Goal: Transaction & Acquisition: Purchase product/service

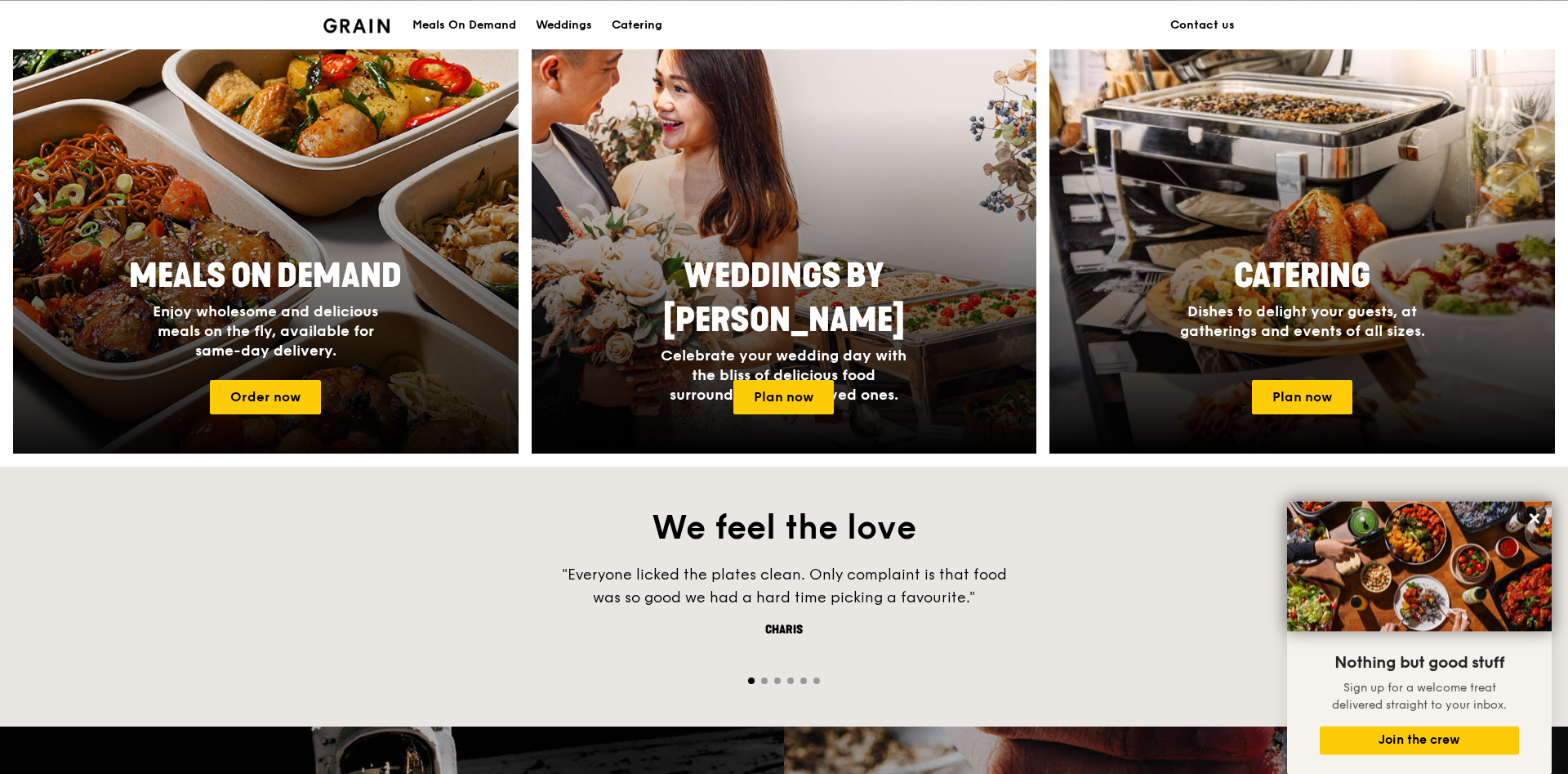
scroll to position [583, 0]
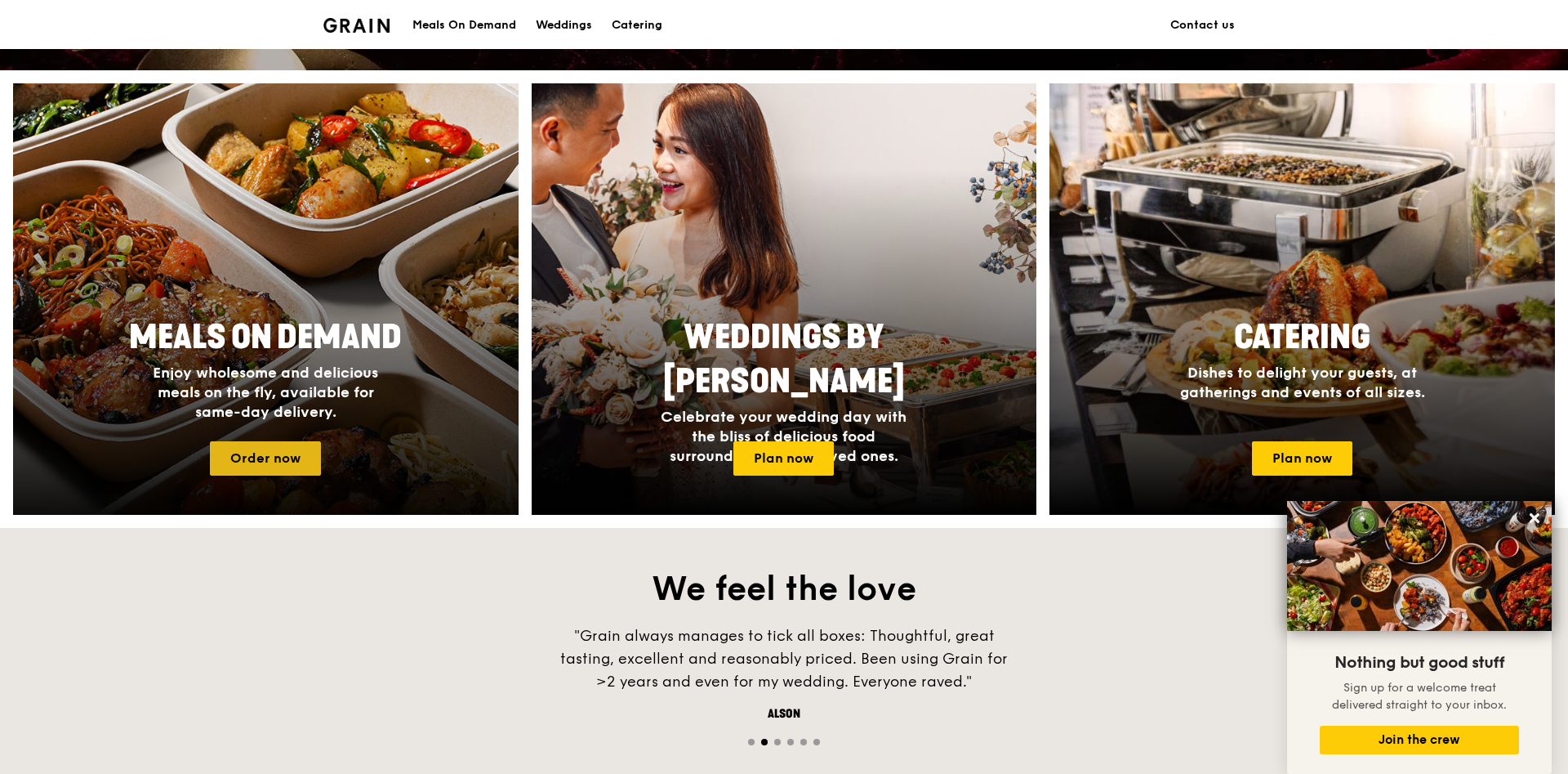
click at [288, 464] on link "Order now" at bounding box center [265, 458] width 112 height 34
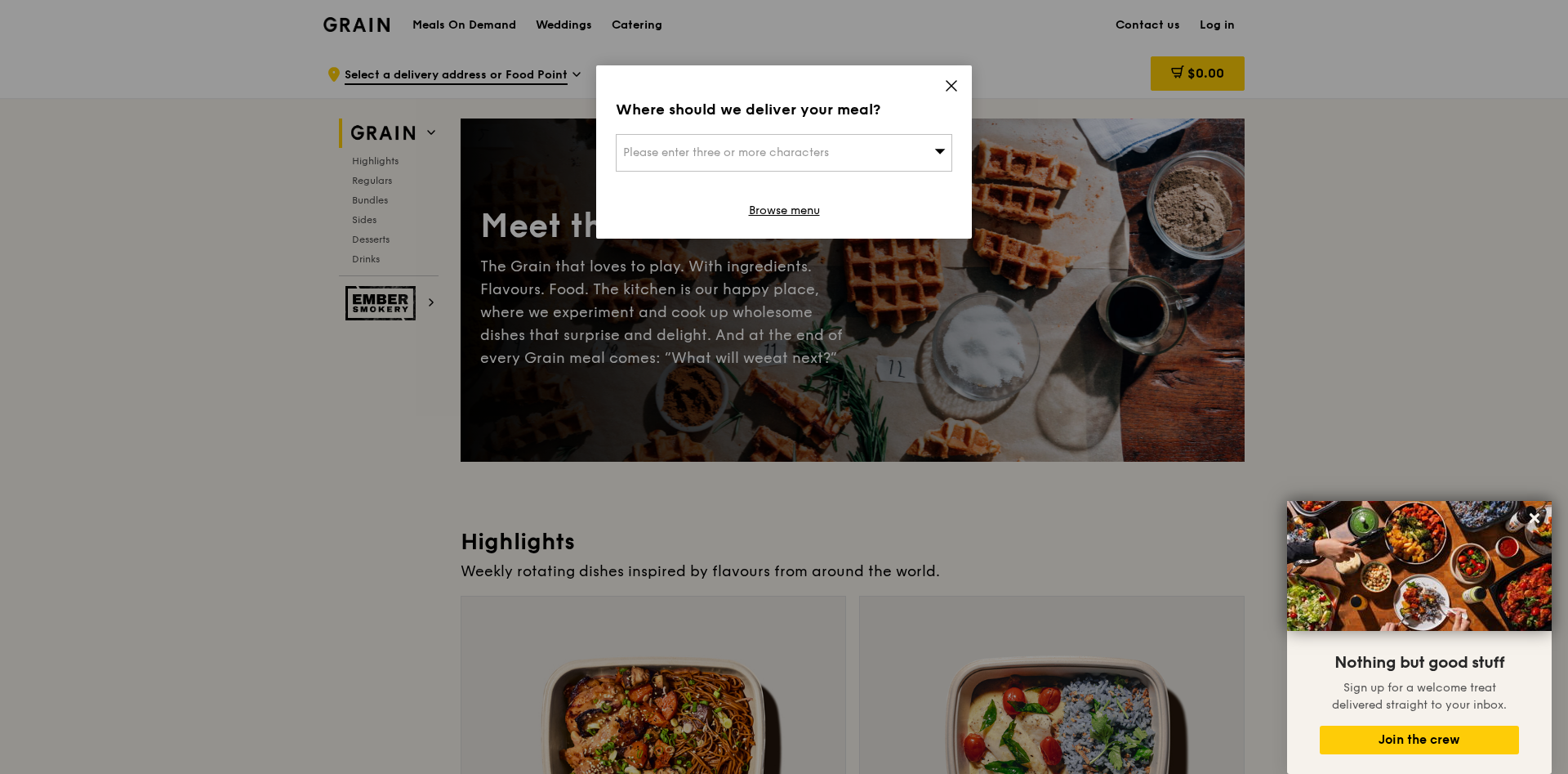
click at [923, 157] on div "Please enter three or more characters" at bounding box center [784, 152] width 336 height 38
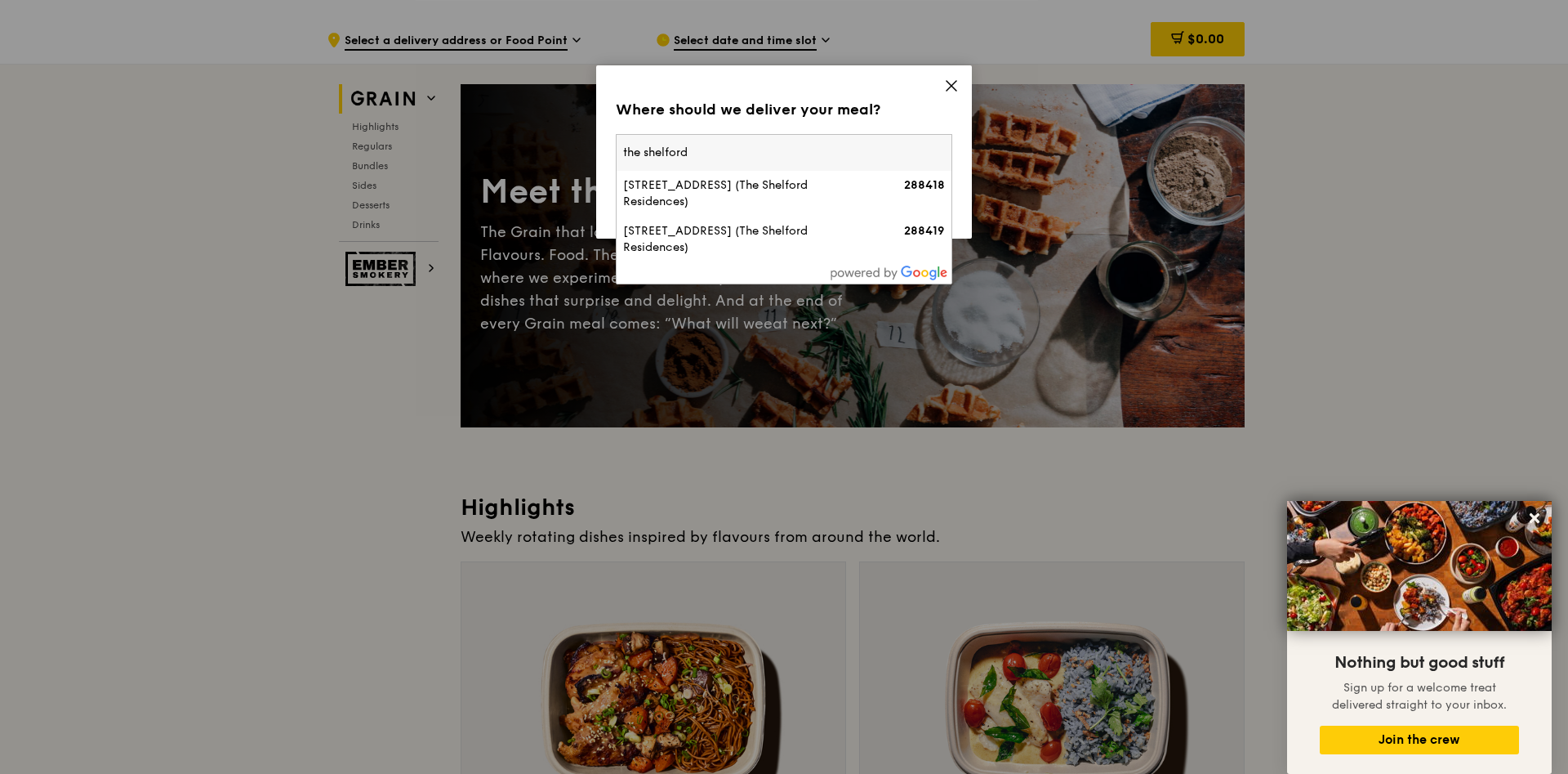
scroll to position [83, 0]
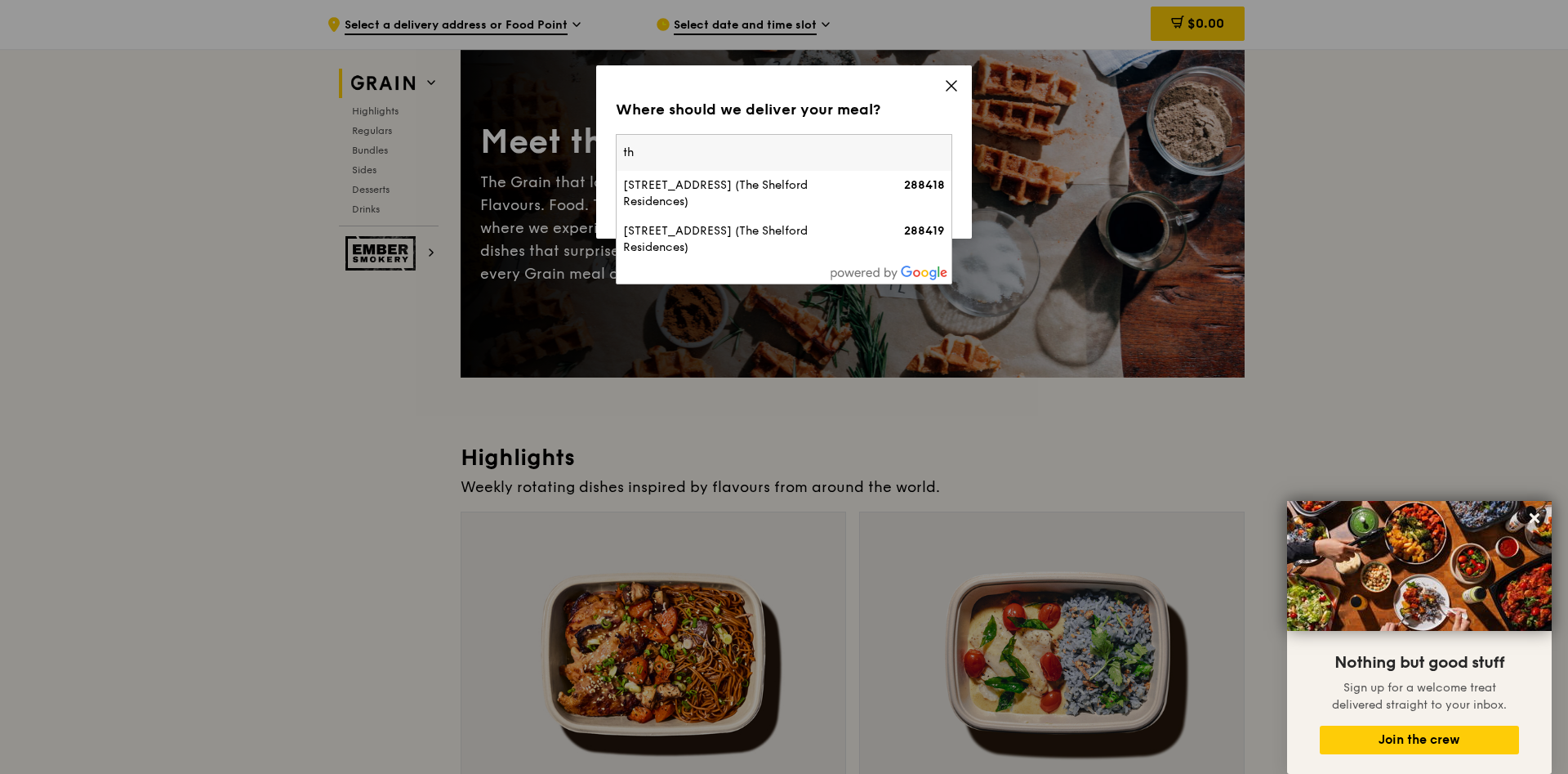
type input "t"
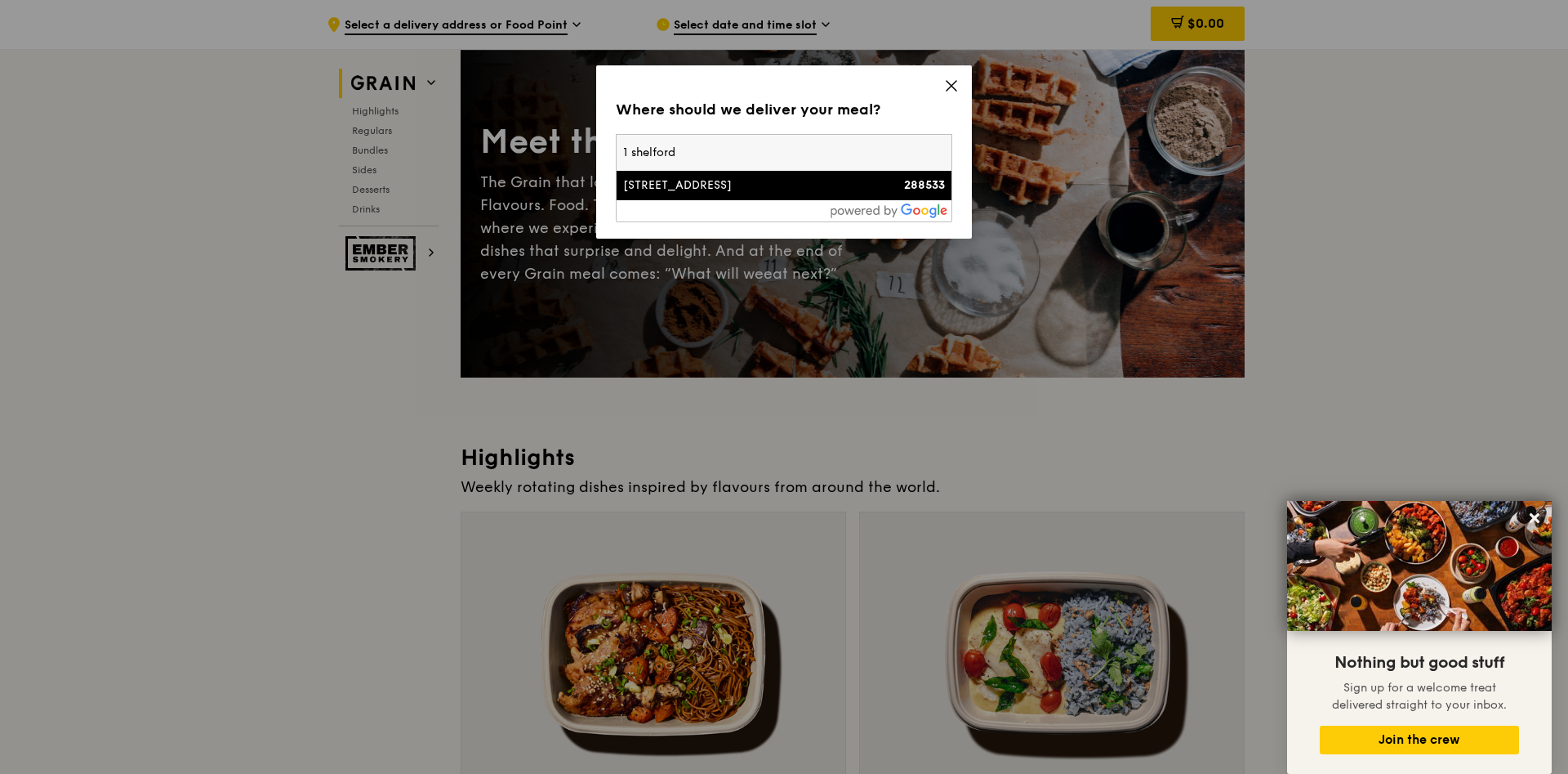
type input "1 shelford"
click at [673, 195] on li "1 Shelford Road 288533" at bounding box center [784, 185] width 335 height 29
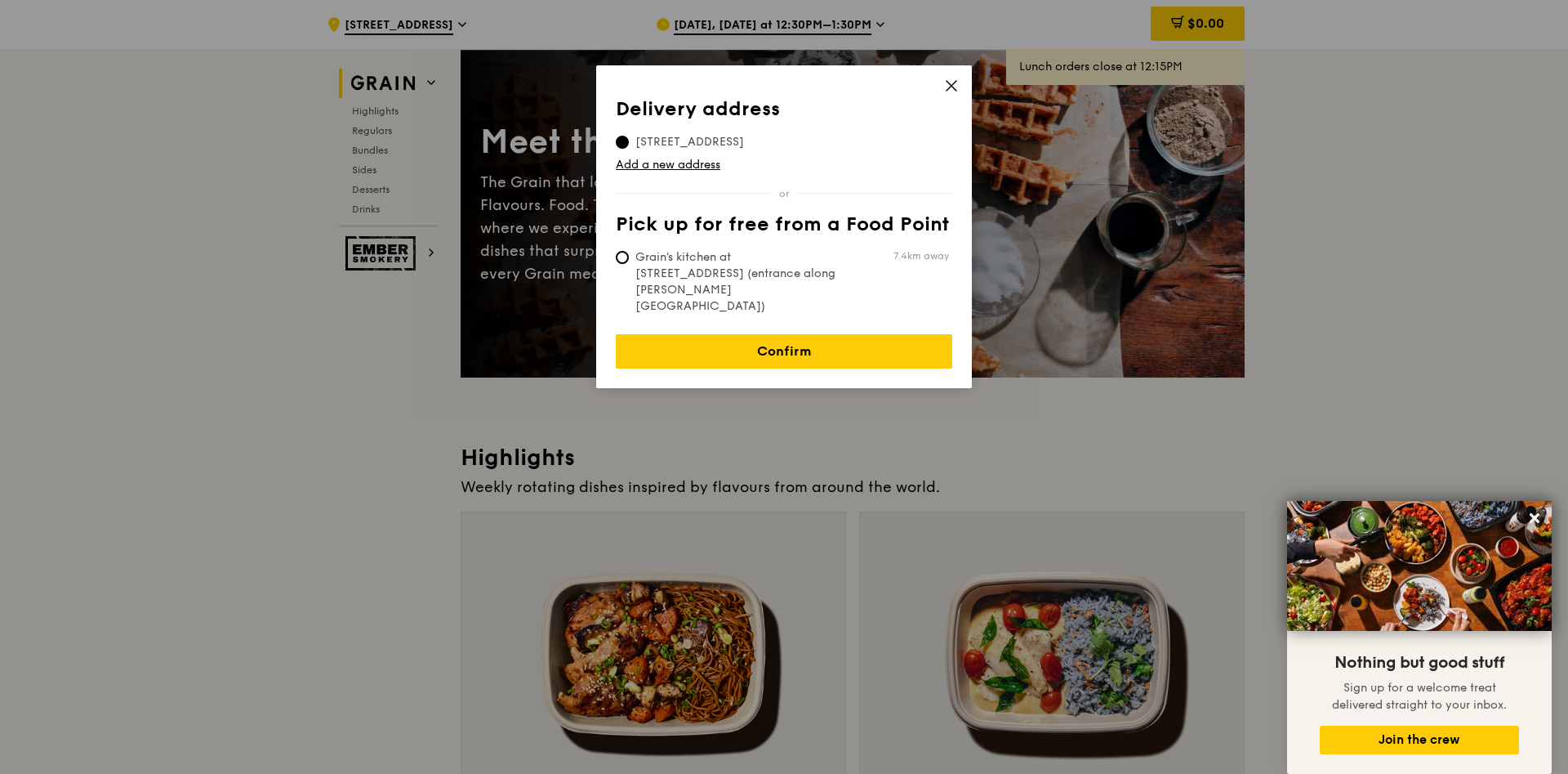
click at [633, 252] on span "Grain's kitchen at 5 Burn Road #05-01 (entrance along Harrison Road)" at bounding box center [737, 281] width 243 height 65
click at [629, 252] on input "Grain's kitchen at 5 Burn Road #05-01 (entrance along Harrison Road) 7.4km away" at bounding box center [622, 257] width 13 height 13
radio input "true"
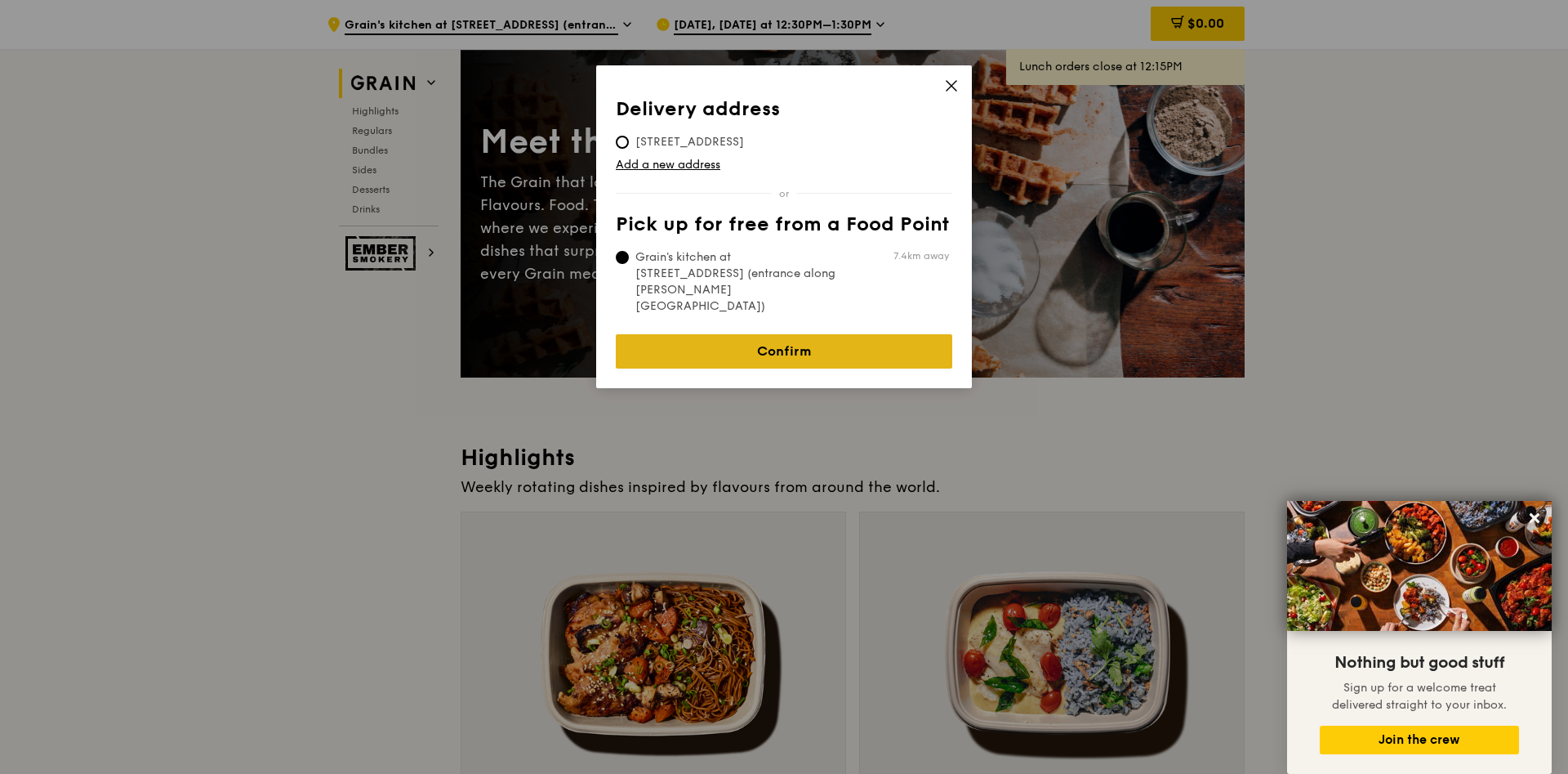
click at [784, 338] on link "Confirm" at bounding box center [784, 351] width 336 height 34
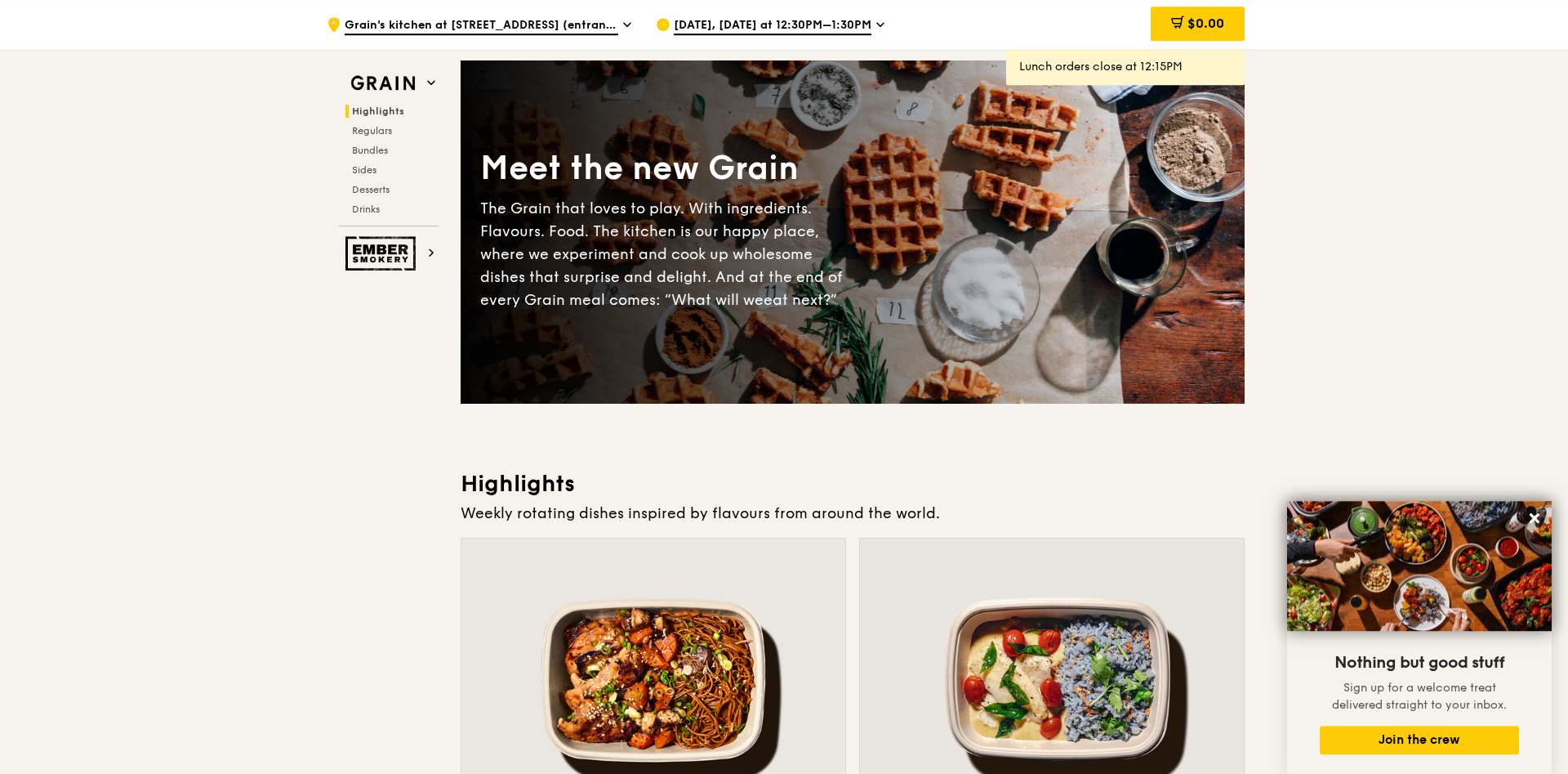
scroll to position [0, 0]
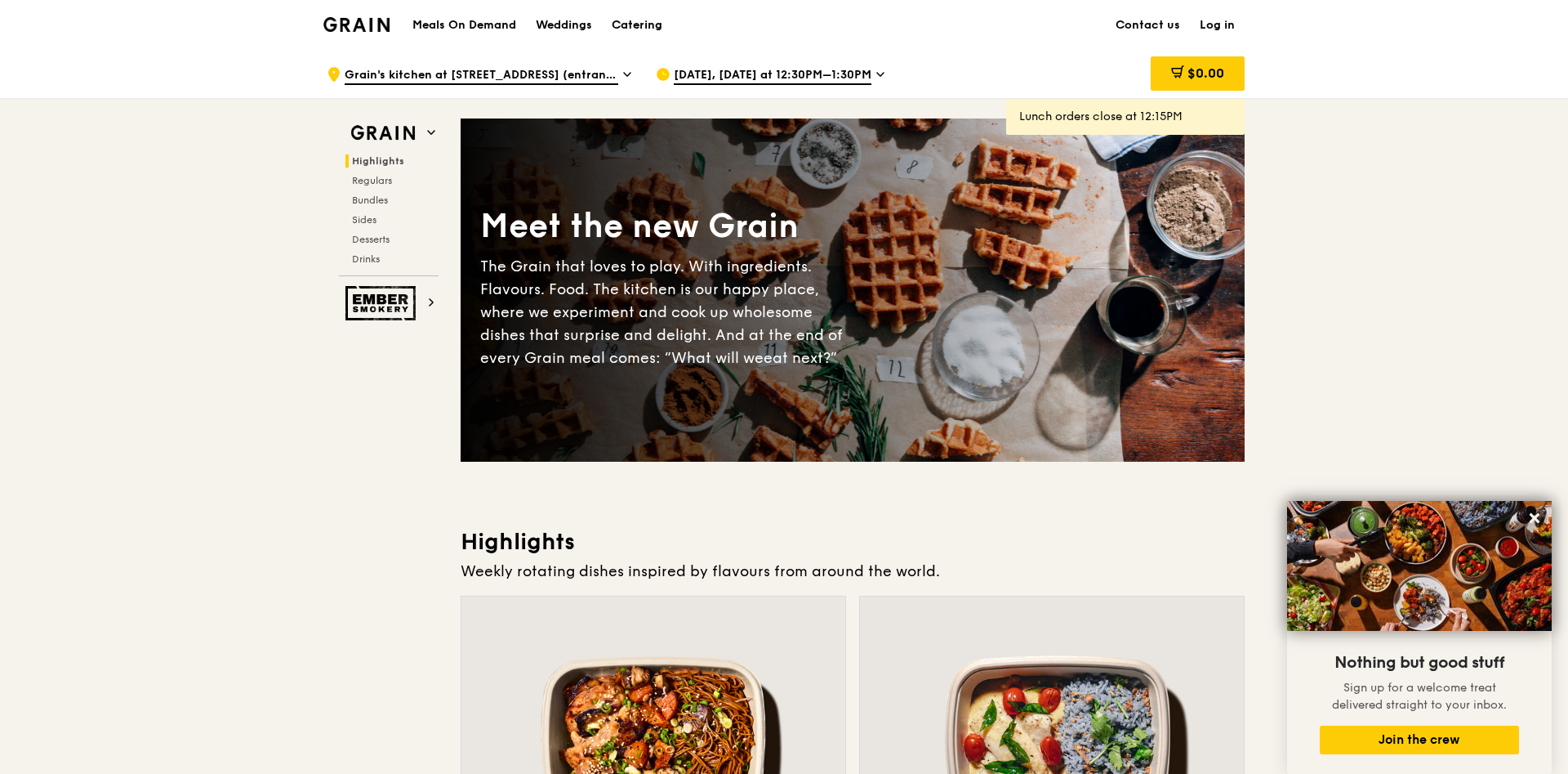
click at [624, 28] on div "Catering" at bounding box center [637, 25] width 50 height 49
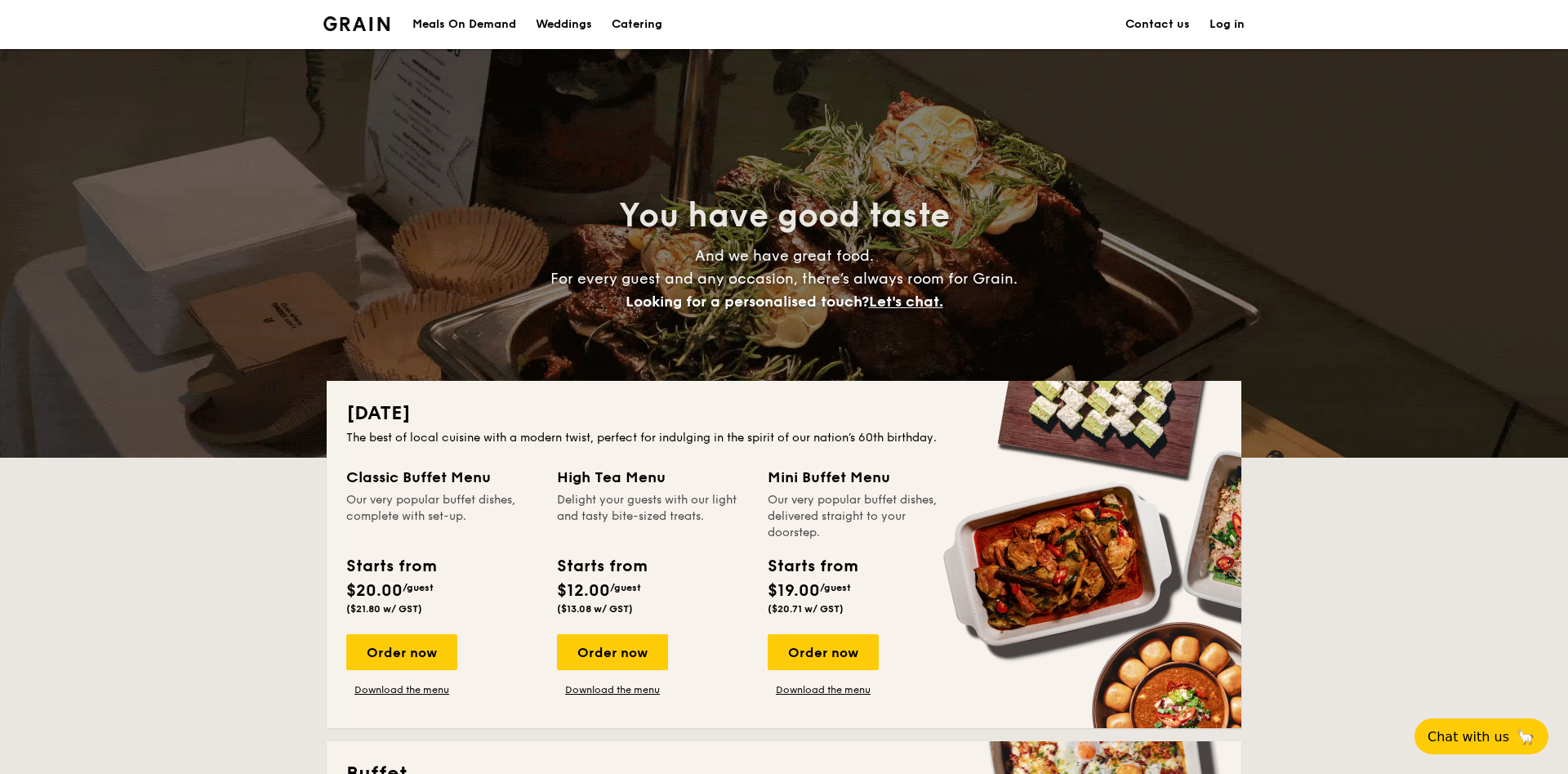
click at [495, 33] on div "Meals On Demand" at bounding box center [464, 24] width 104 height 49
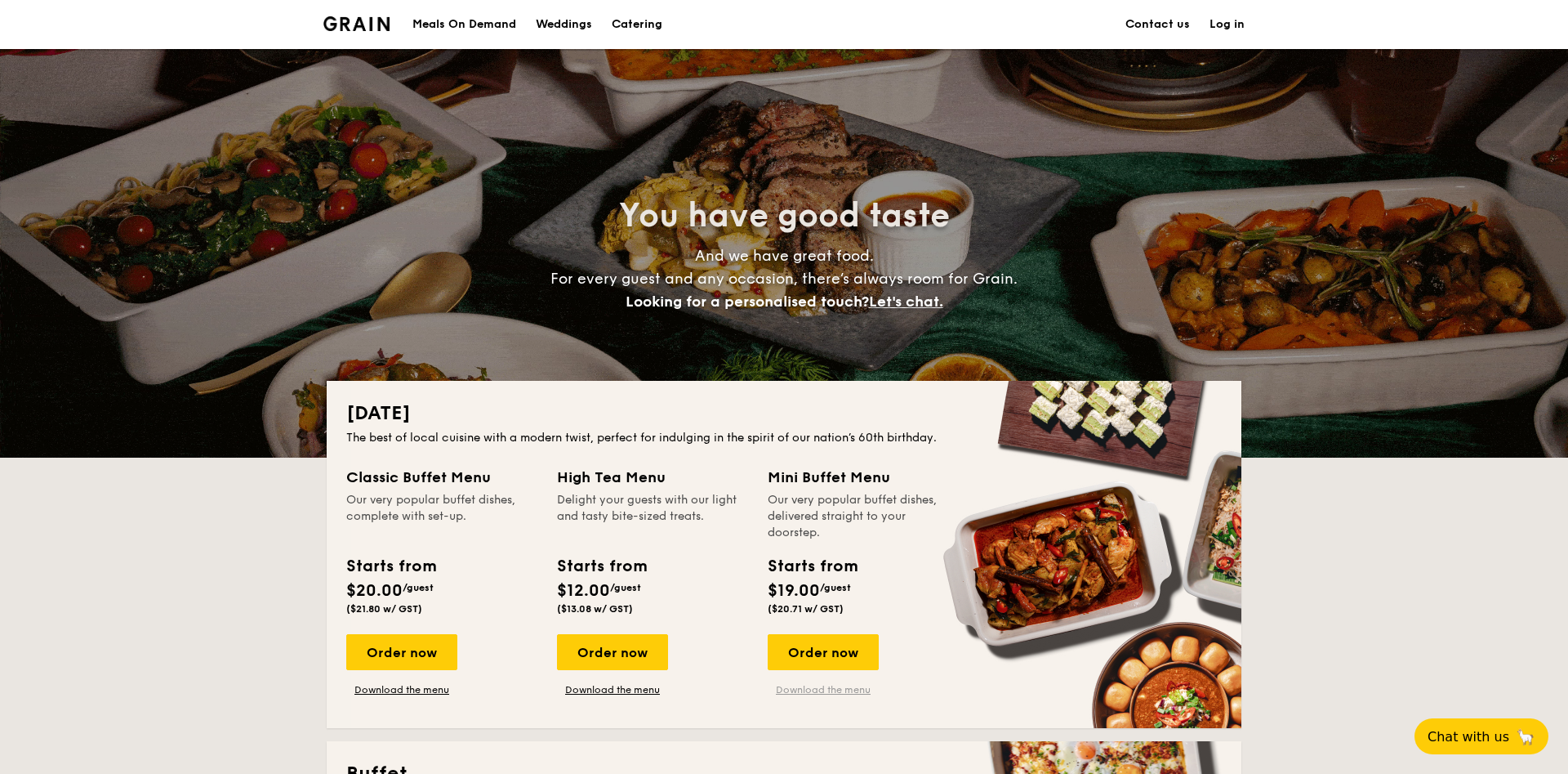
click at [840, 692] on link "Download the menu" at bounding box center [823, 689] width 112 height 13
